Goal: Task Accomplishment & Management: Use online tool/utility

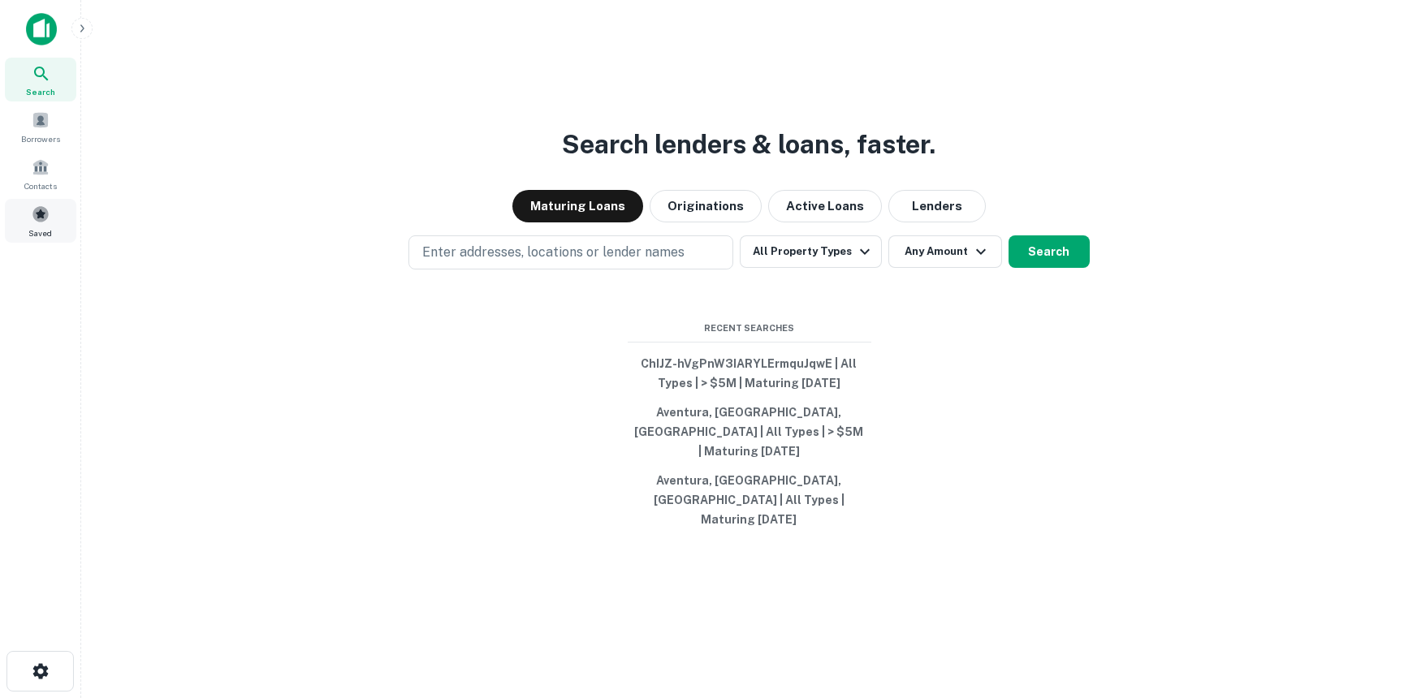
click at [38, 216] on span at bounding box center [41, 214] width 18 height 18
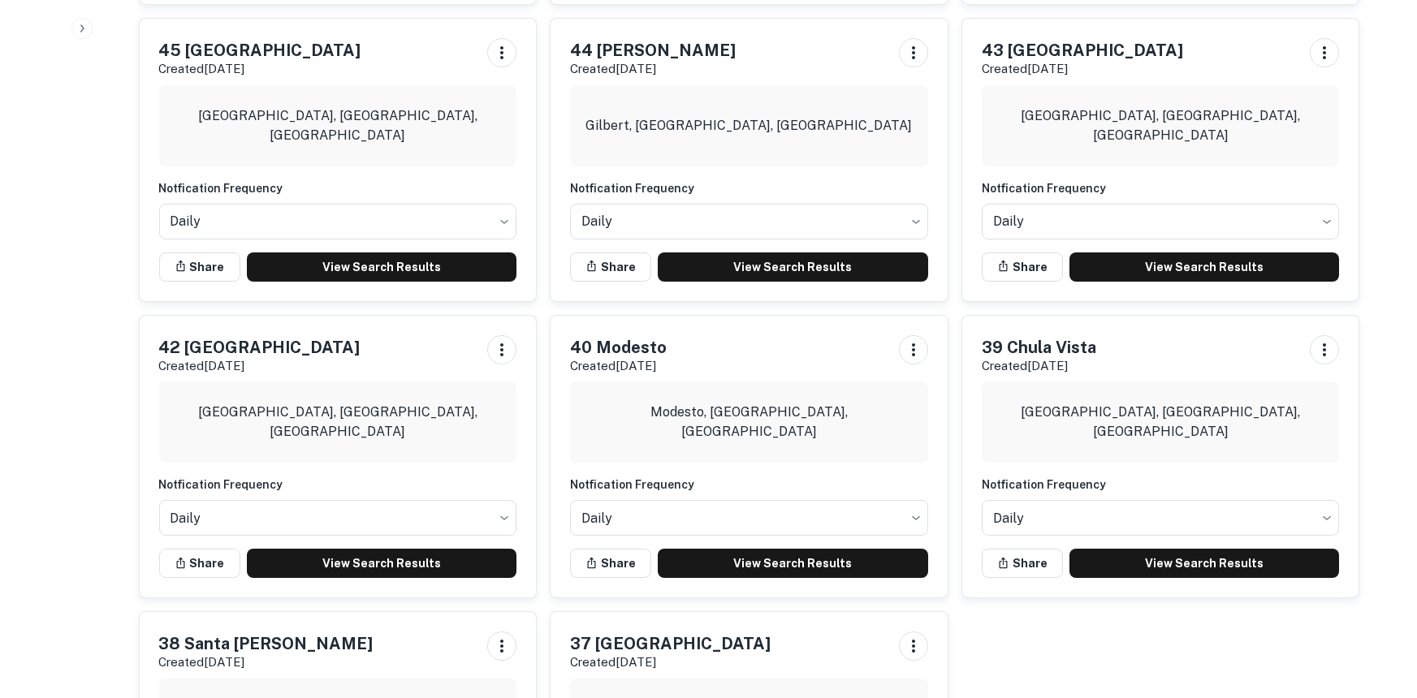
scroll to position [1583, 0]
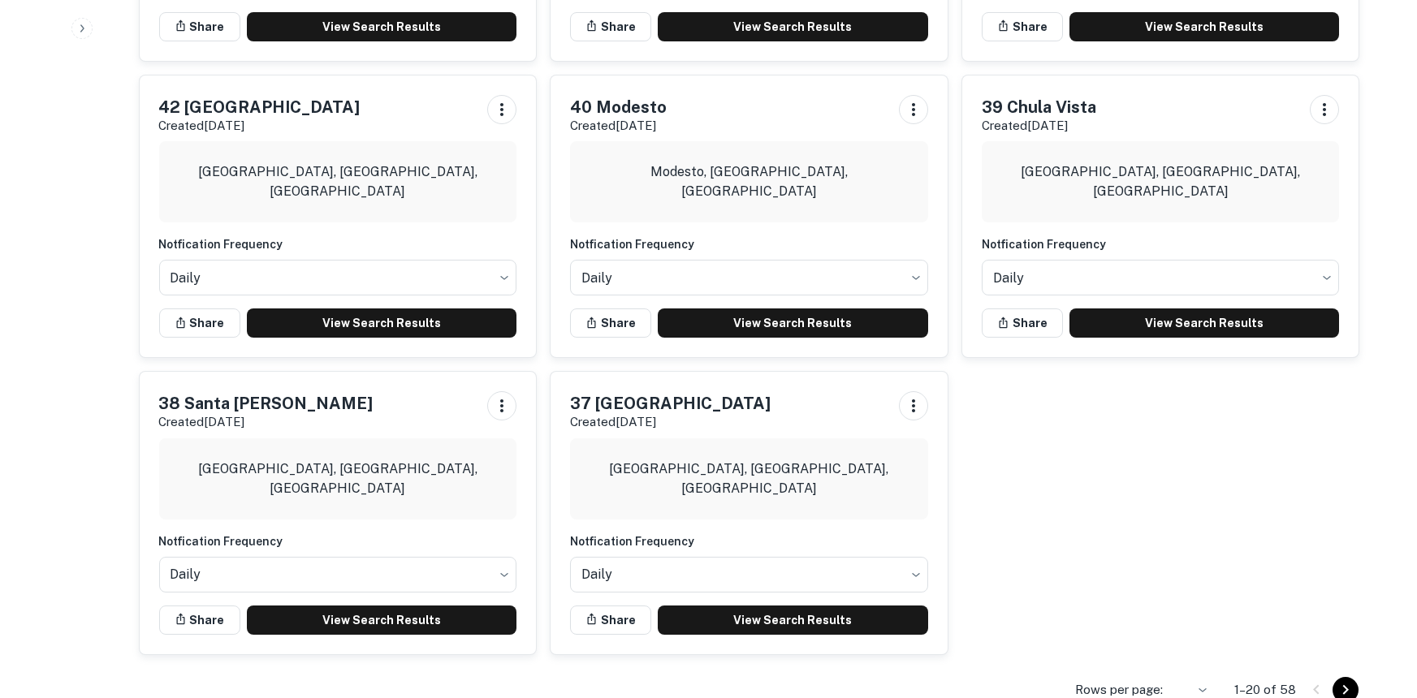
click at [1311, 677] on div at bounding box center [1330, 690] width 55 height 26
click at [1340, 680] on icon "Go to next page" at bounding box center [1345, 689] width 19 height 19
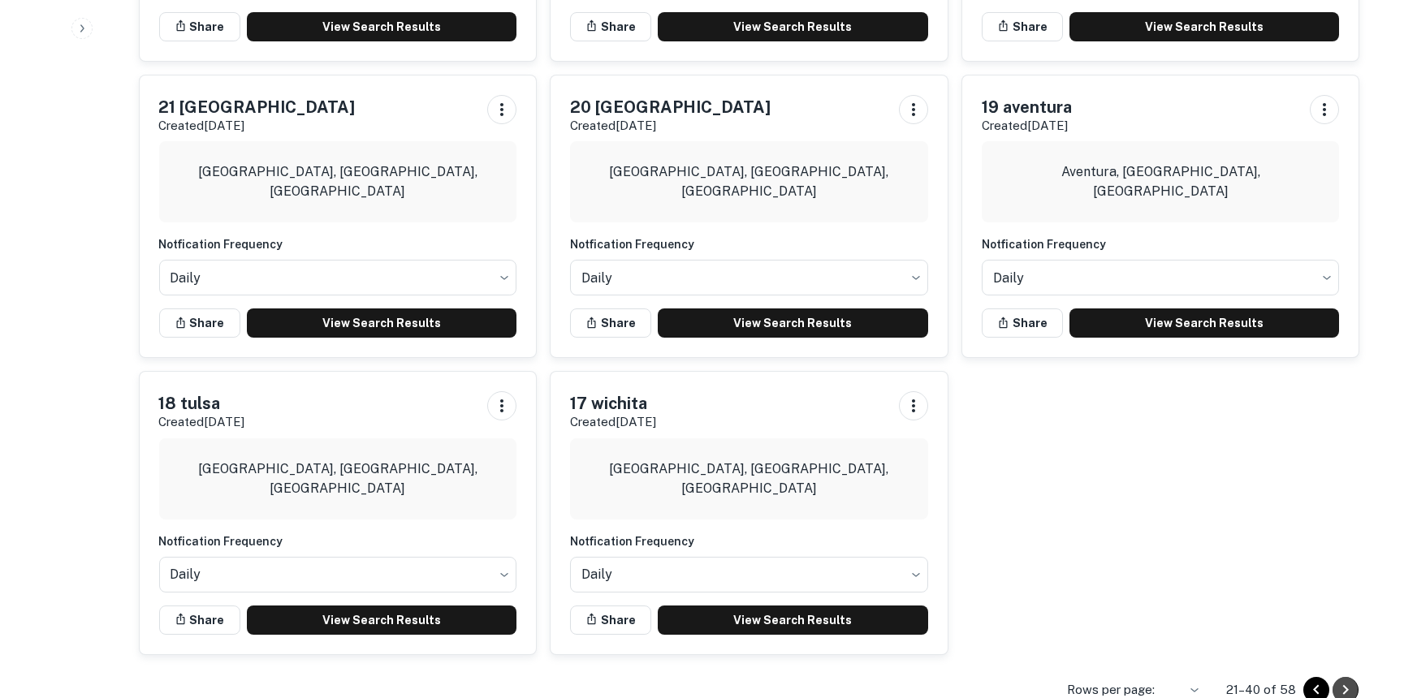
click at [1349, 680] on icon "Go to next page" at bounding box center [1345, 689] width 19 height 19
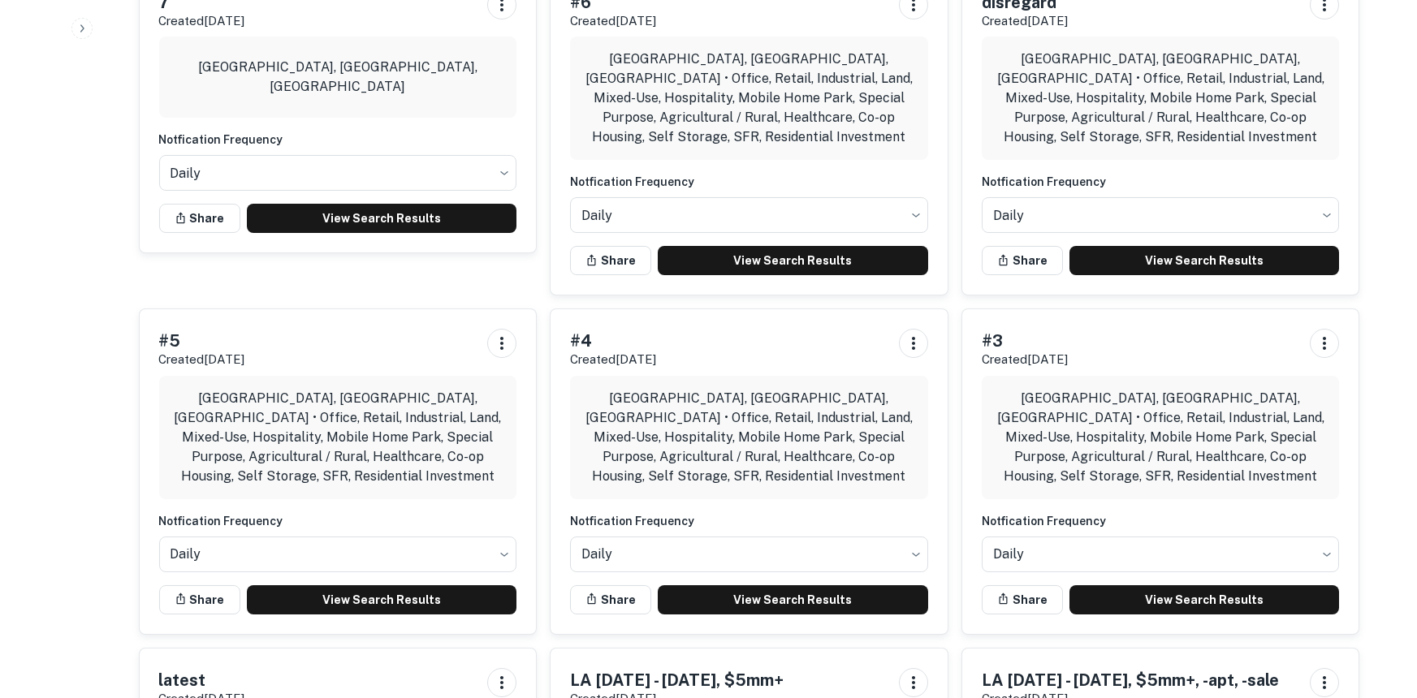
scroll to position [1379, 0]
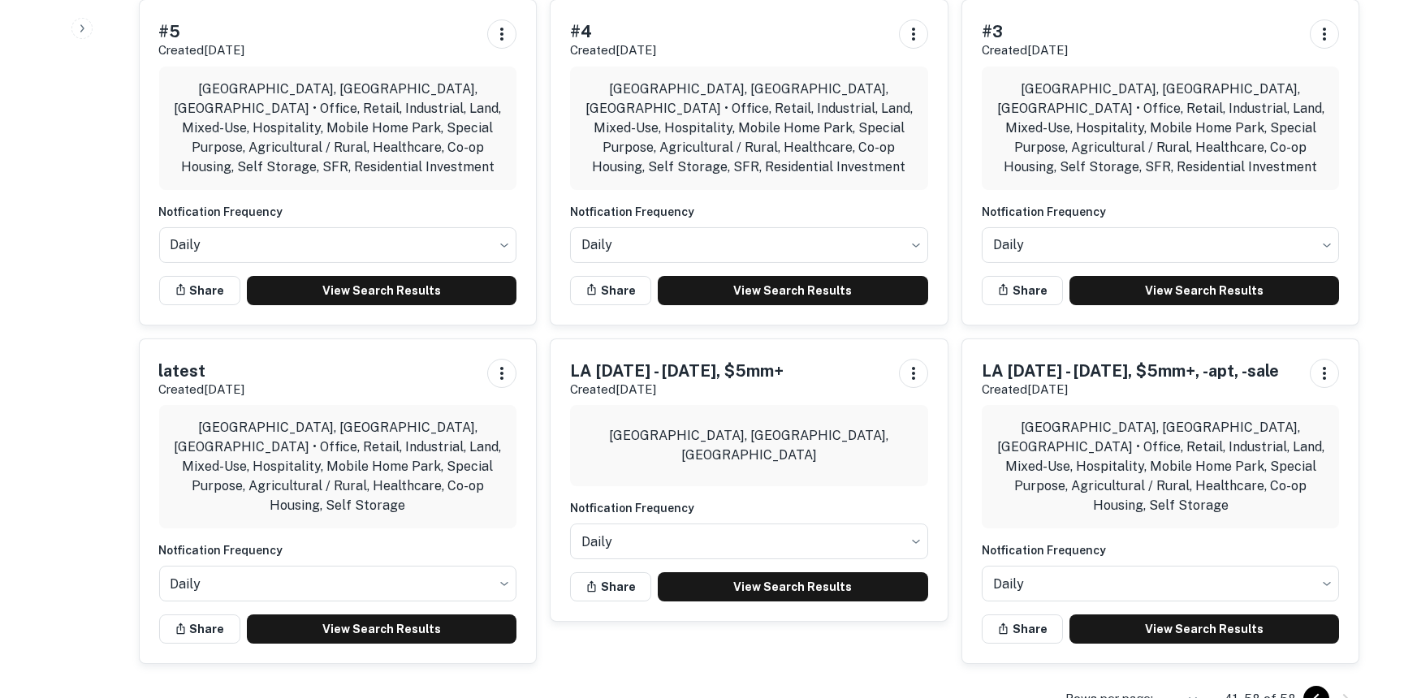
click at [1340, 686] on div at bounding box center [1330, 699] width 55 height 26
click at [1191, 659] on li "50" at bounding box center [1183, 664] width 42 height 29
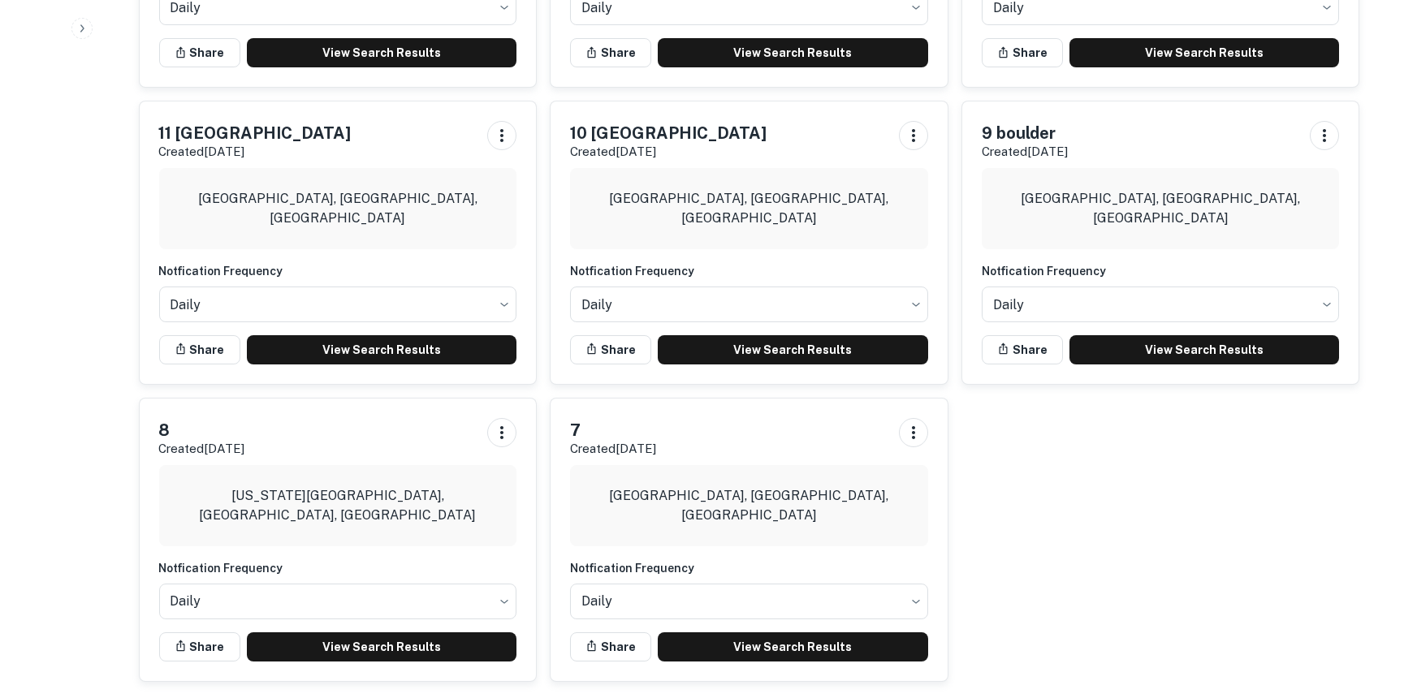
scroll to position [4550, 0]
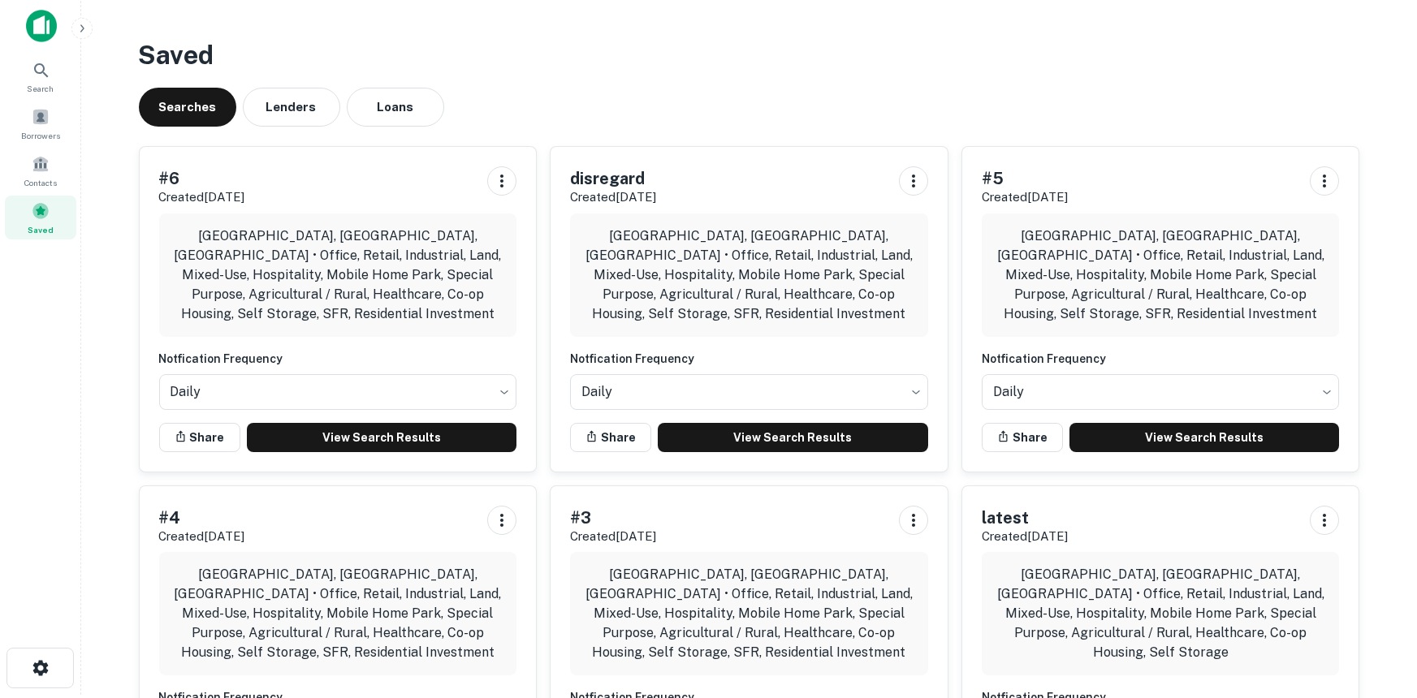
scroll to position [0, 0]
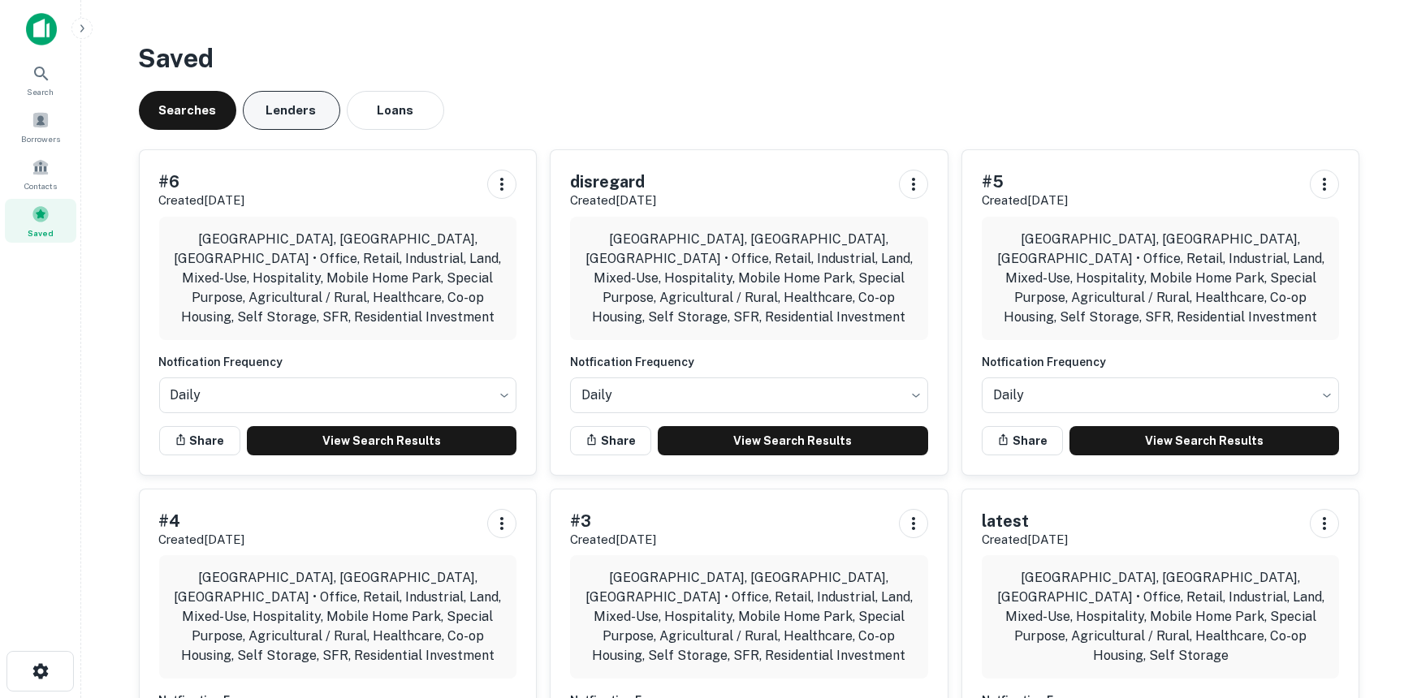
click at [315, 107] on button "Lenders" at bounding box center [291, 110] width 97 height 39
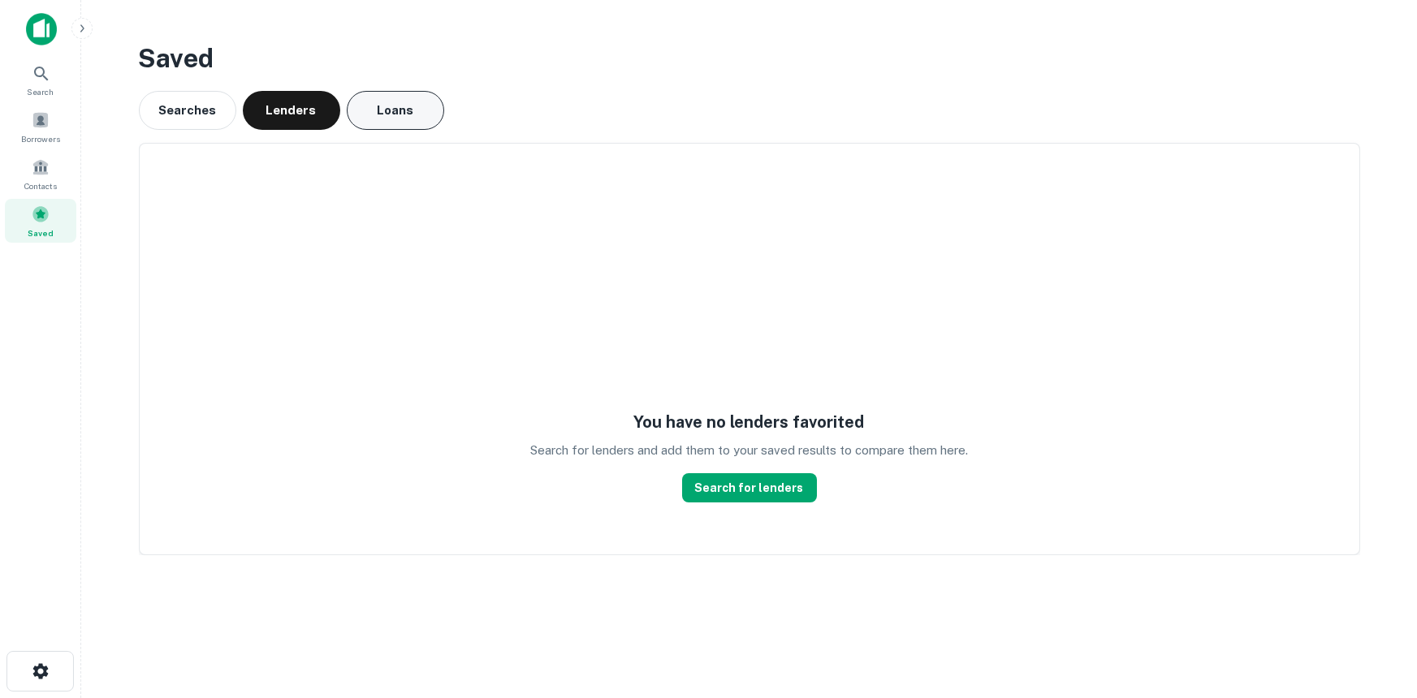
click at [392, 109] on button "Loans" at bounding box center [395, 110] width 97 height 39
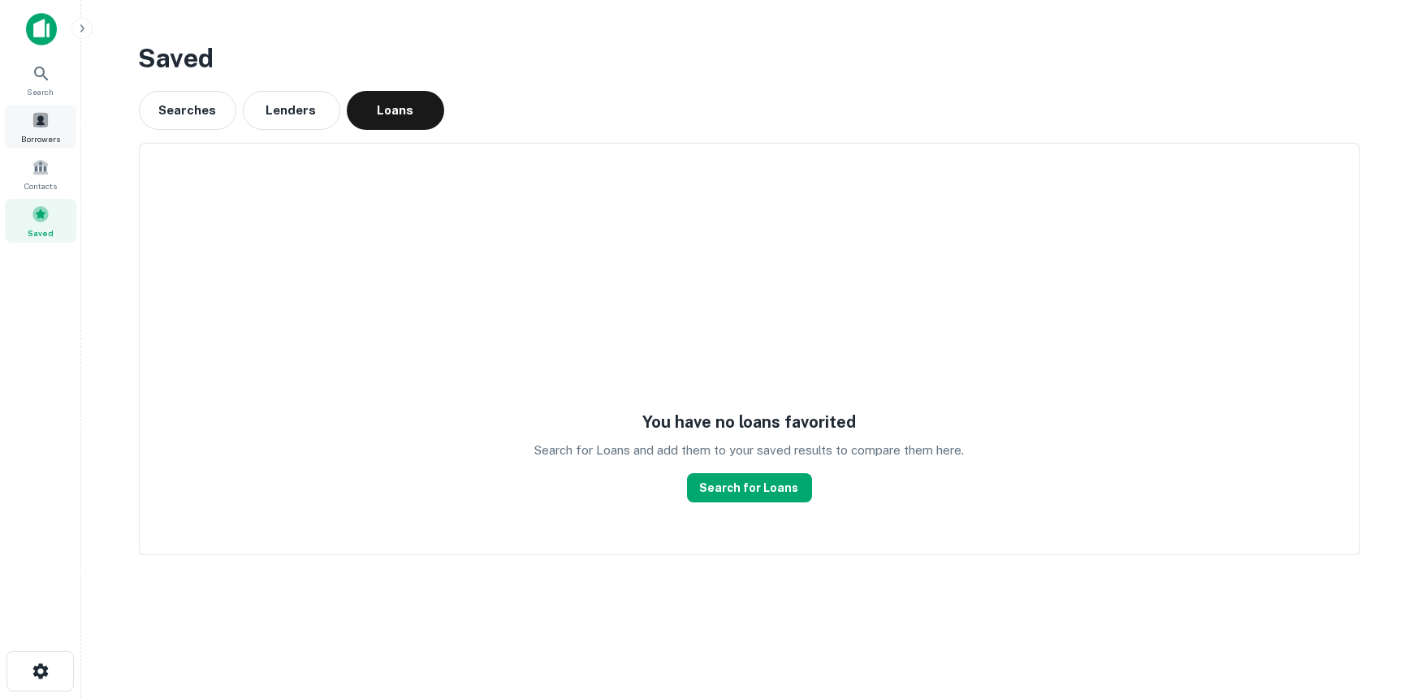
click at [38, 123] on span at bounding box center [41, 120] width 18 height 18
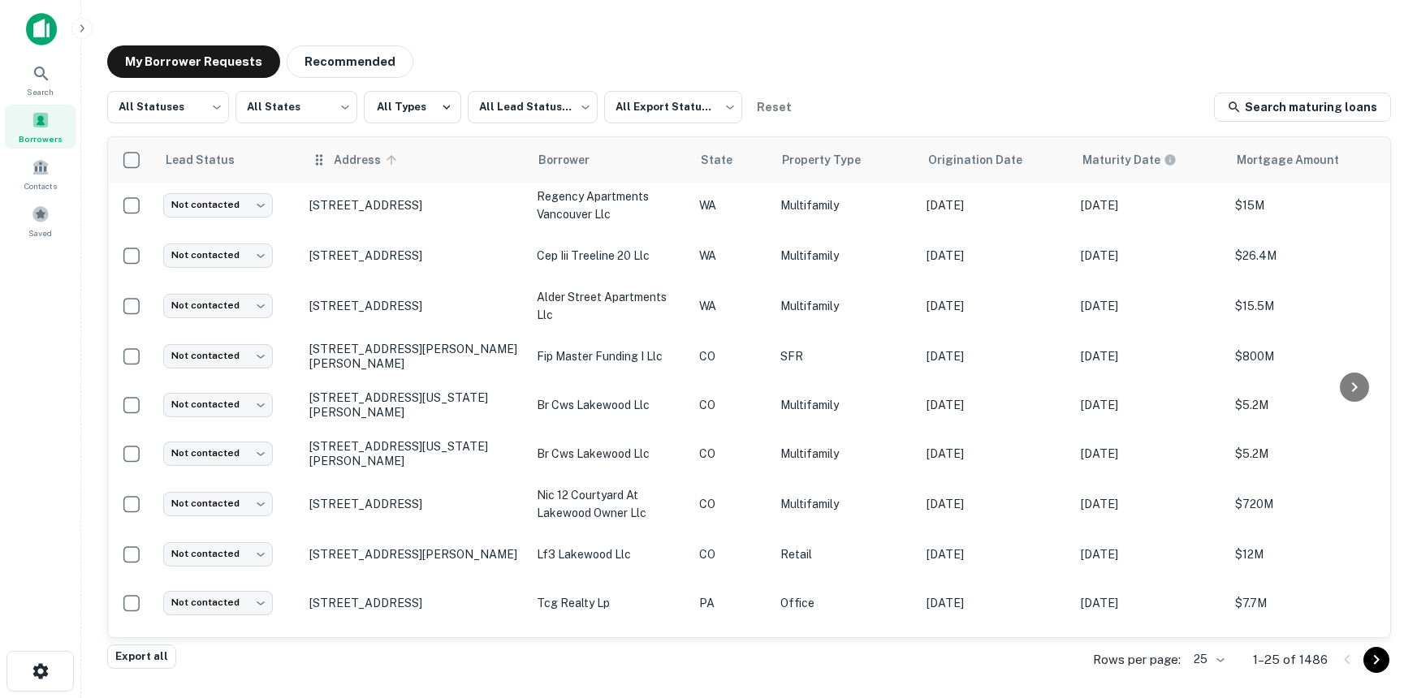
scroll to position [2, 0]
click at [218, 113] on body "Search Borrowers Contacts Saved My Borrower Requests Recommended All Statuses *…" at bounding box center [708, 349] width 1417 height 698
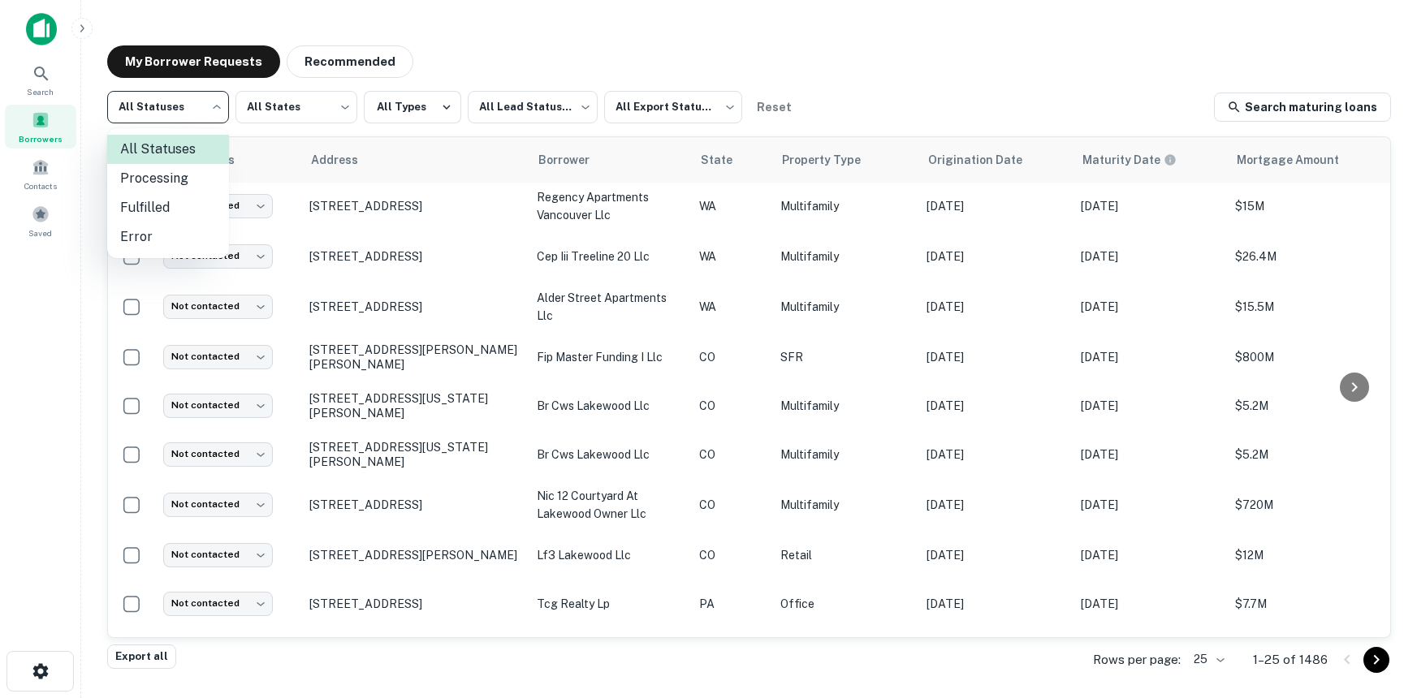
click at [339, 109] on div at bounding box center [708, 349] width 1417 height 698
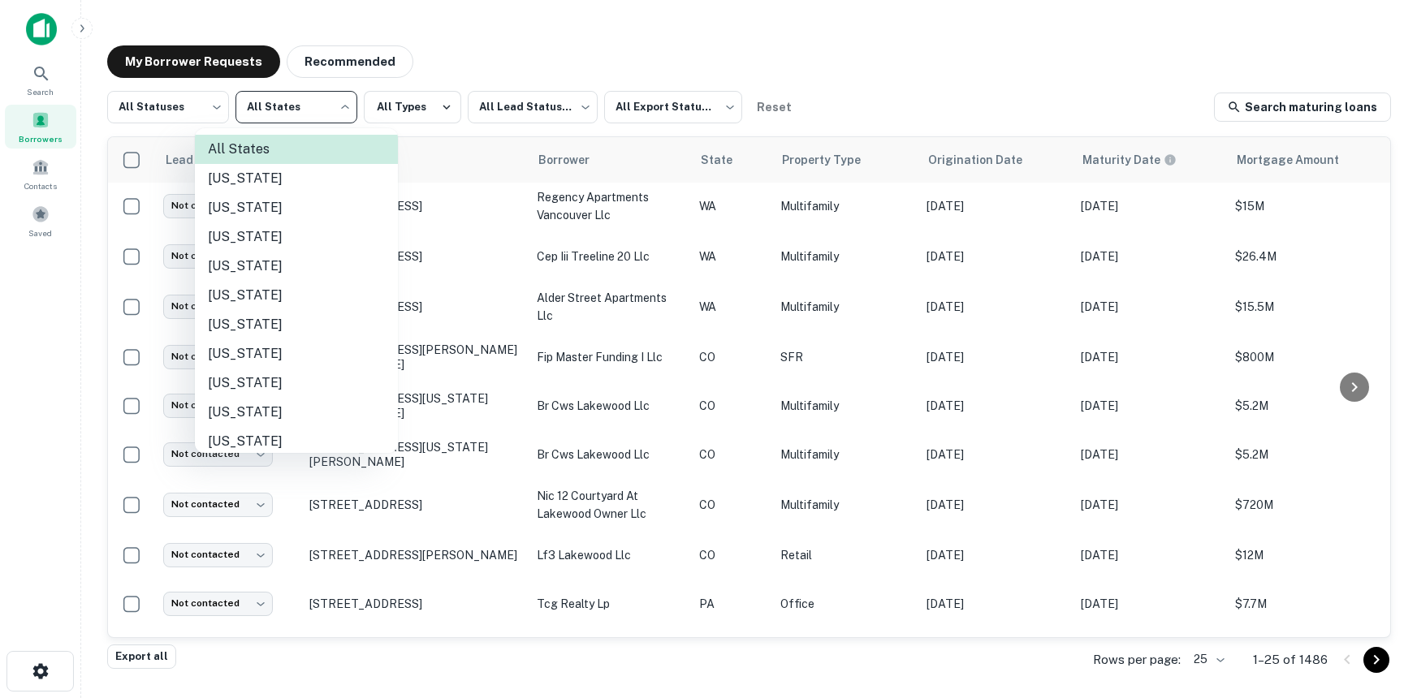
click at [348, 107] on body "Search Borrowers Contacts Saved My Borrower Requests Recommended All Statuses *…" at bounding box center [708, 349] width 1417 height 698
click at [348, 107] on div at bounding box center [708, 349] width 1417 height 698
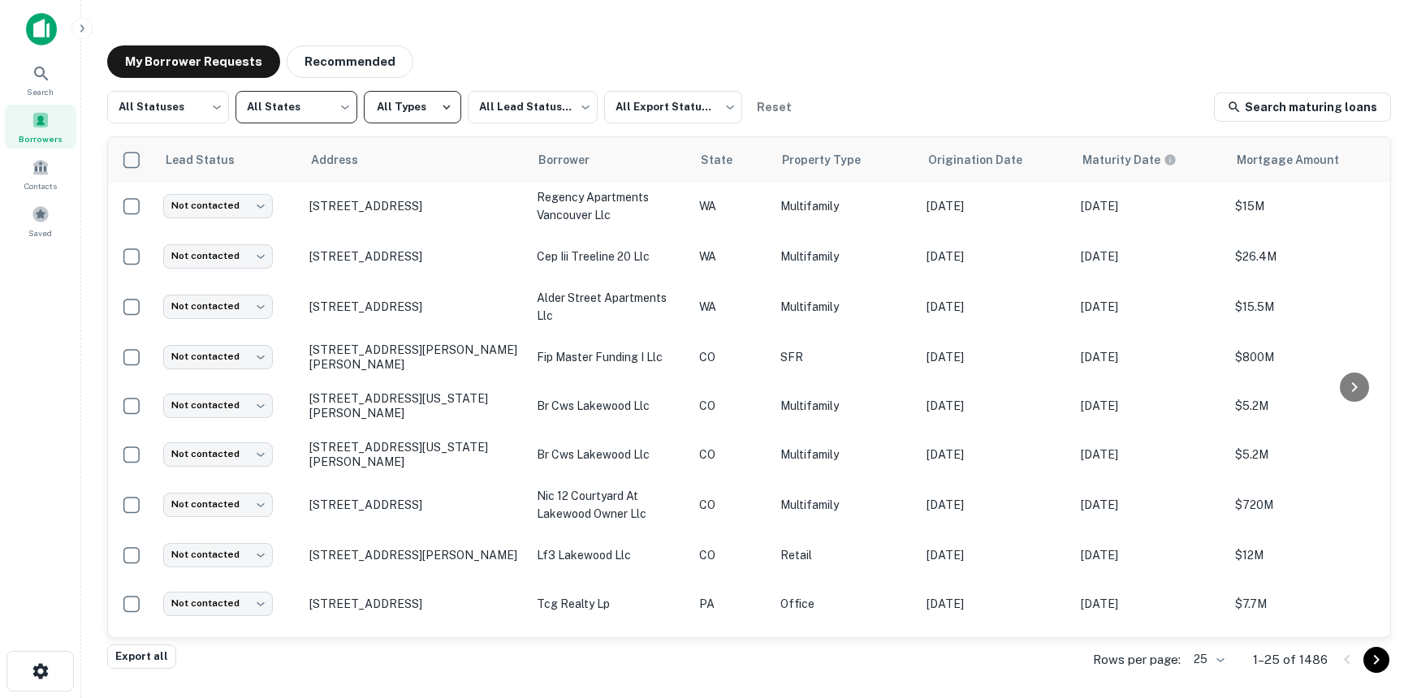
click at [442, 106] on icon "button" at bounding box center [446, 107] width 15 height 15
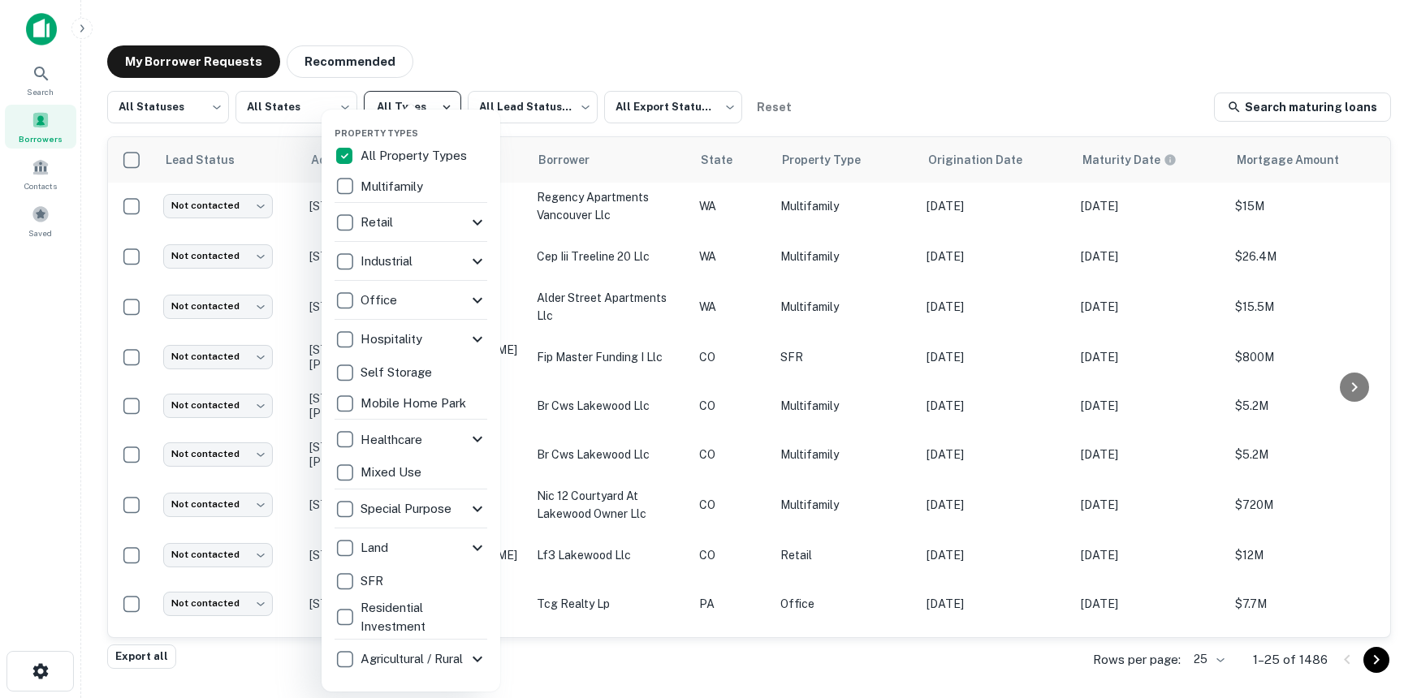
click at [442, 106] on div at bounding box center [708, 349] width 1417 height 698
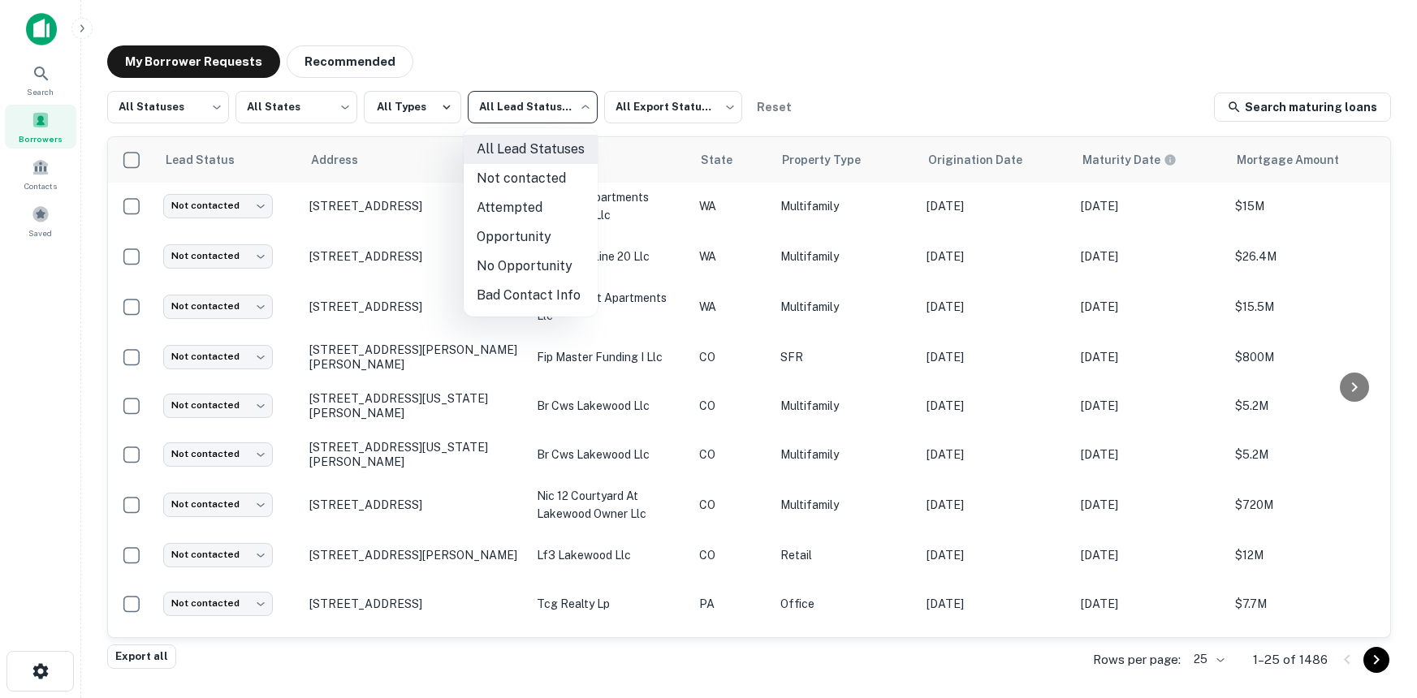
click at [582, 105] on body "Search Borrowers Contacts Saved My Borrower Requests Recommended All Statuses *…" at bounding box center [708, 349] width 1417 height 698
click at [582, 105] on div at bounding box center [708, 349] width 1417 height 698
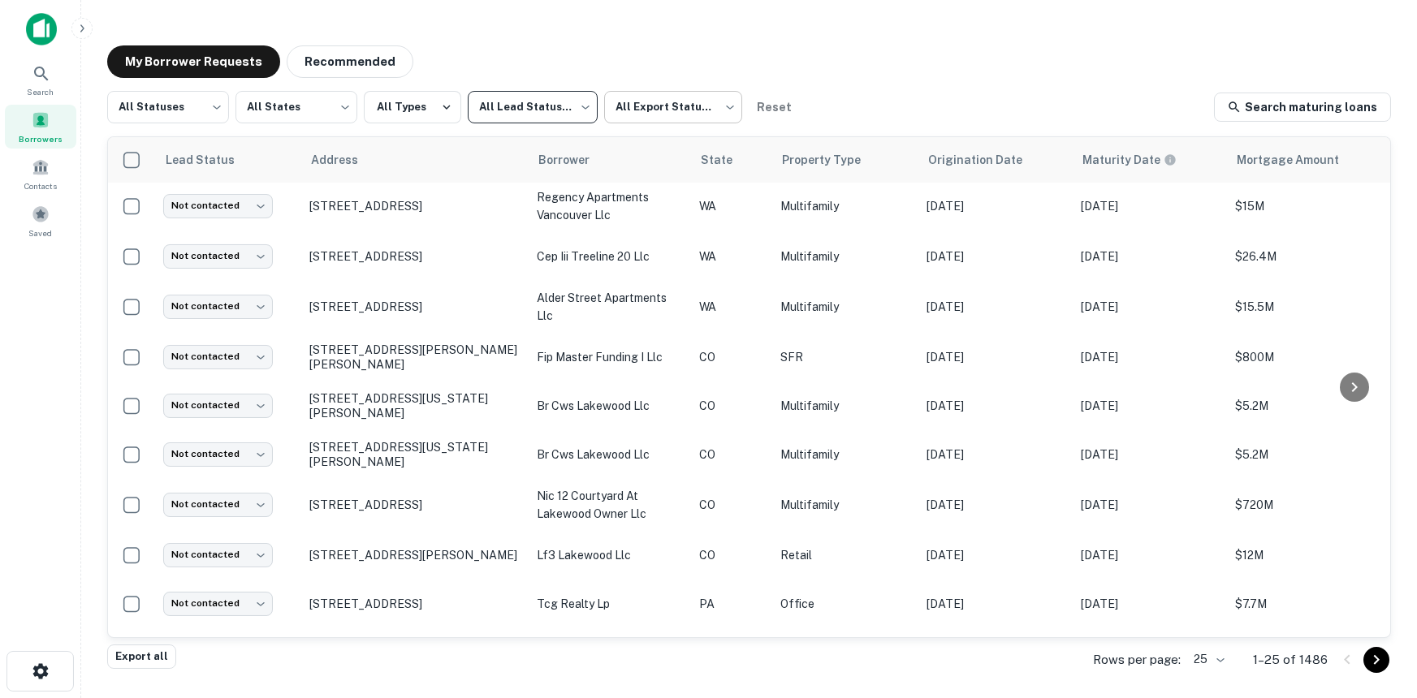
click at [725, 106] on body "Search Borrowers Contacts Saved My Borrower Requests Recommended All Statuses *…" at bounding box center [708, 349] width 1417 height 698
click at [660, 203] on li "Not Exported" at bounding box center [671, 207] width 147 height 29
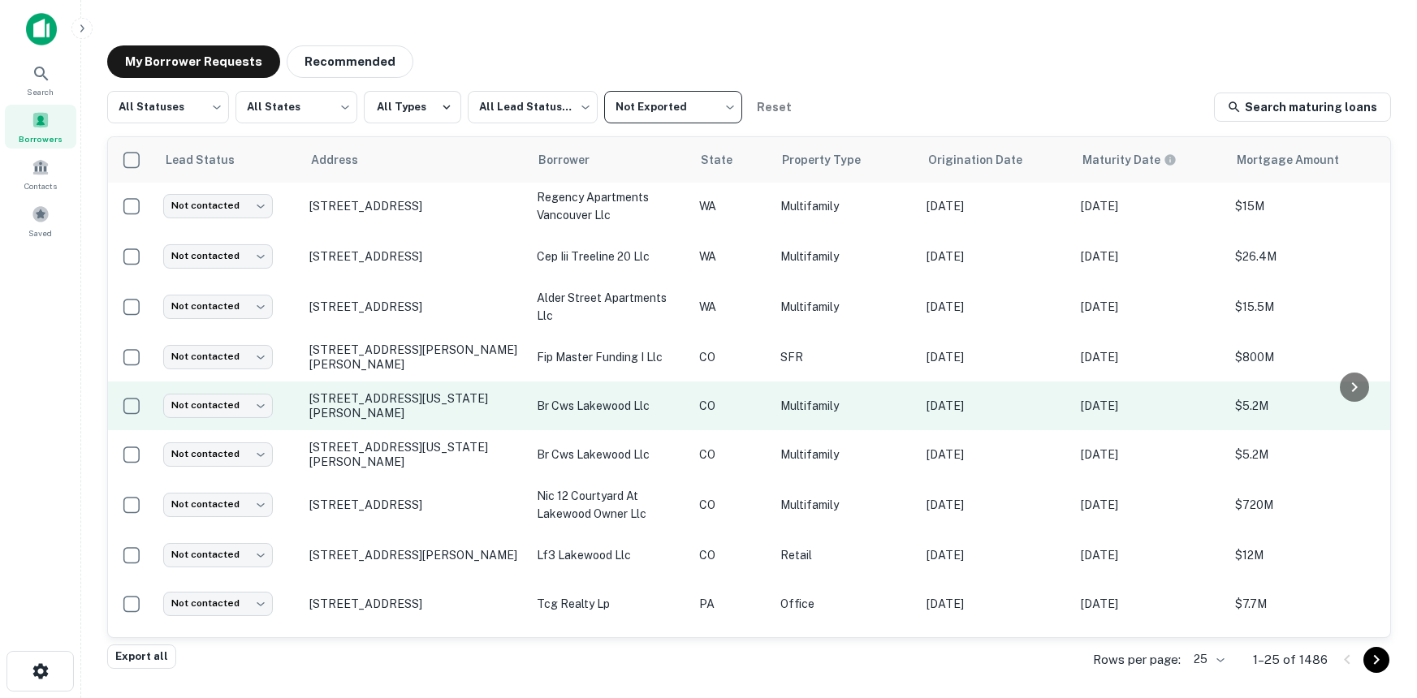
scroll to position [1, 0]
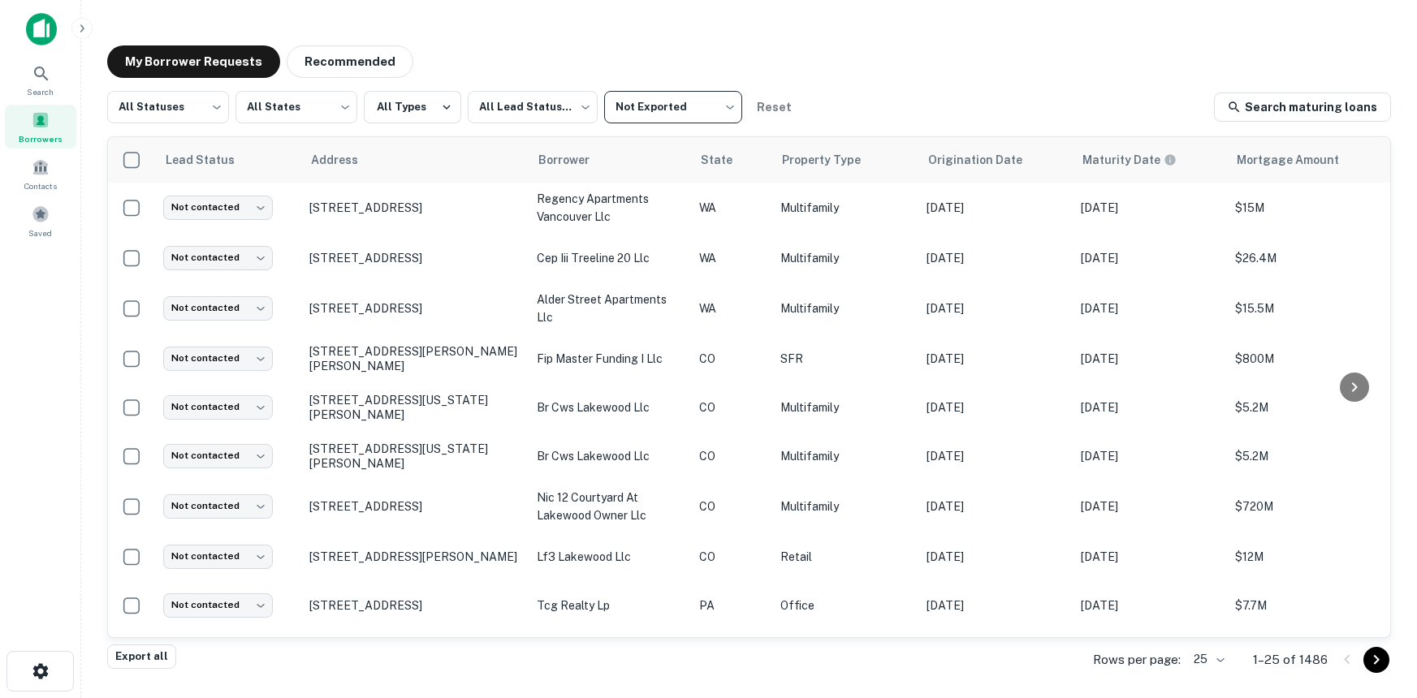
click at [728, 107] on body "Search Borrowers Contacts Saved My Borrower Requests Recommended All Statuses *…" at bounding box center [708, 349] width 1417 height 698
click at [685, 152] on li "All Export Statuses" at bounding box center [671, 149] width 147 height 29
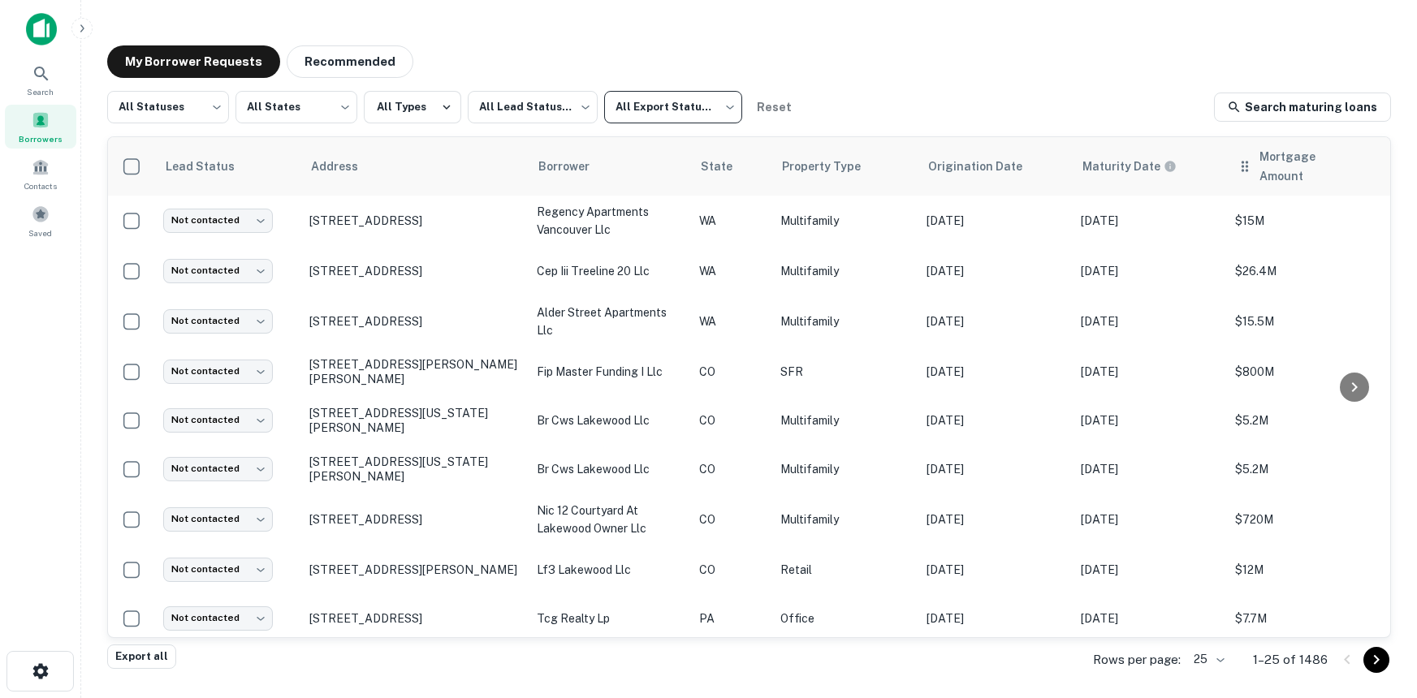
scroll to position [0, 0]
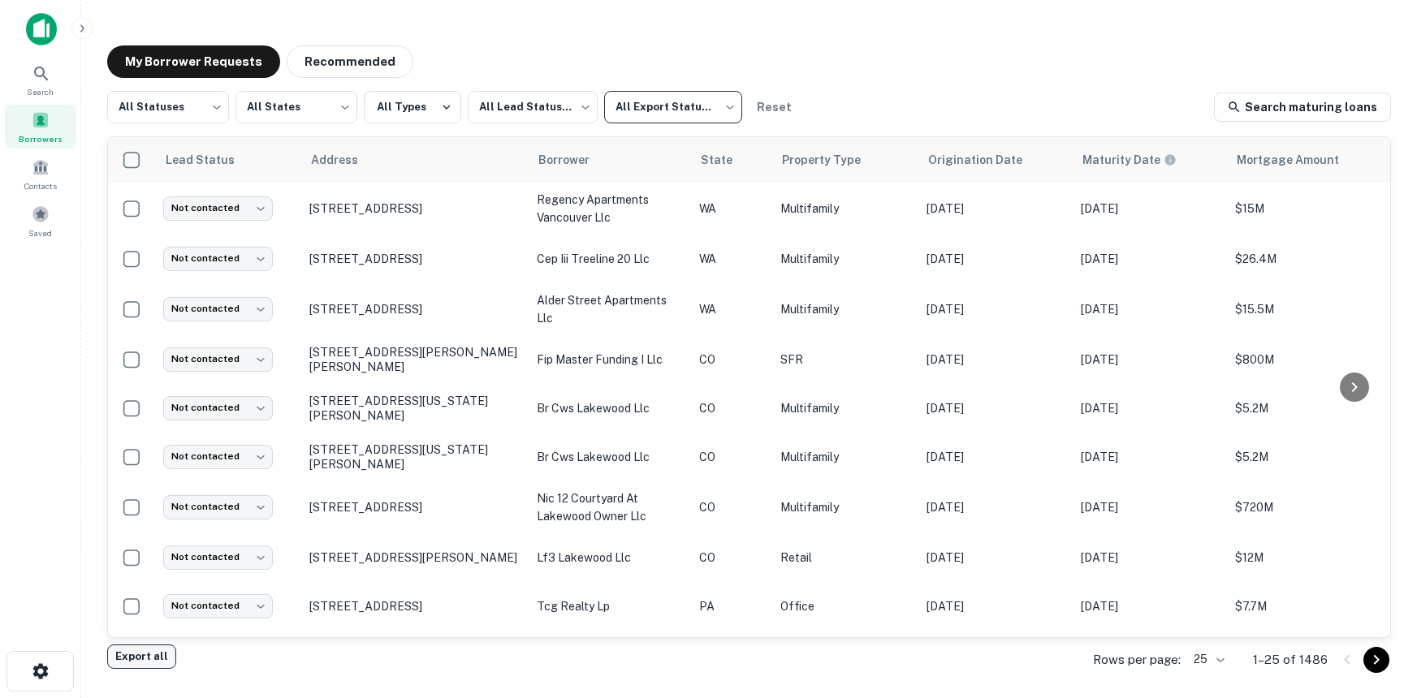
click at [123, 658] on button "Export all" at bounding box center [141, 657] width 69 height 24
click at [688, 113] on body "Search Borrowers Contacts Saved My Borrower Requests Recommended All Statuses *…" at bounding box center [708, 349] width 1417 height 698
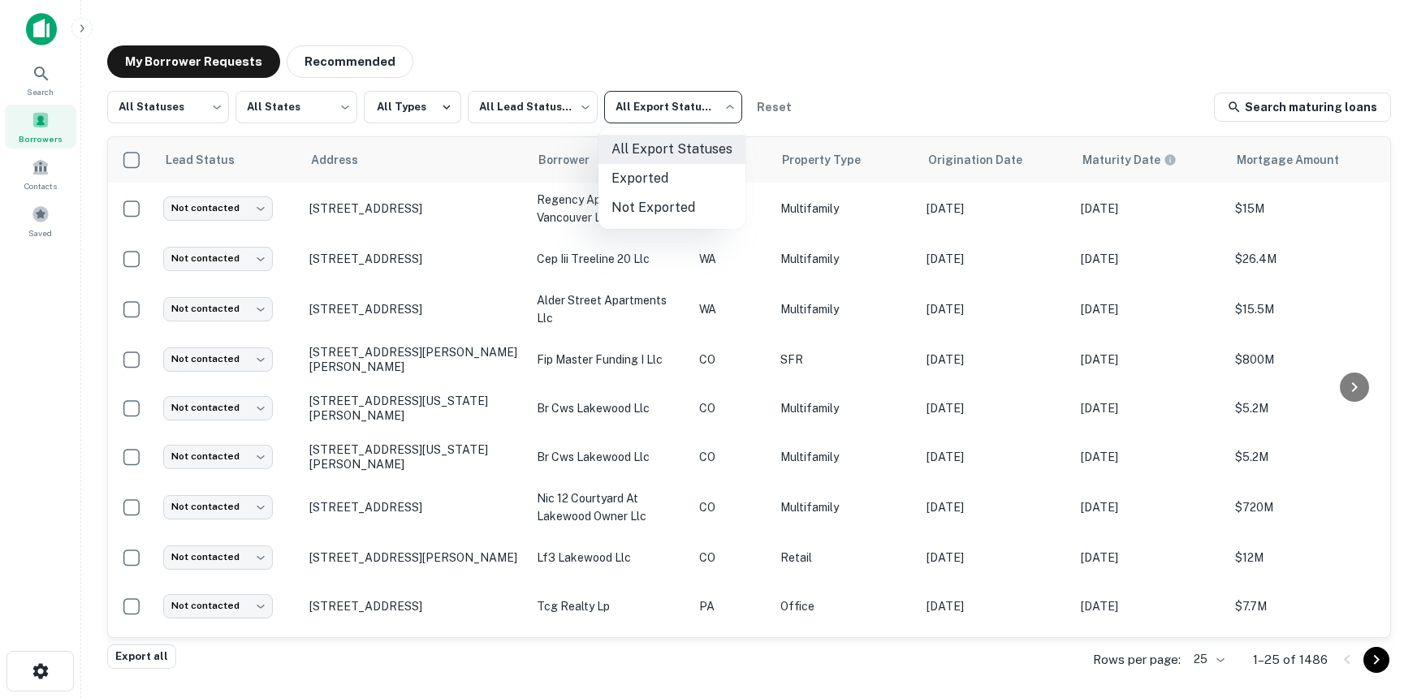
click at [676, 213] on li "Not Exported" at bounding box center [671, 207] width 147 height 29
type input "*****"
